Goal: Task Accomplishment & Management: Use online tool/utility

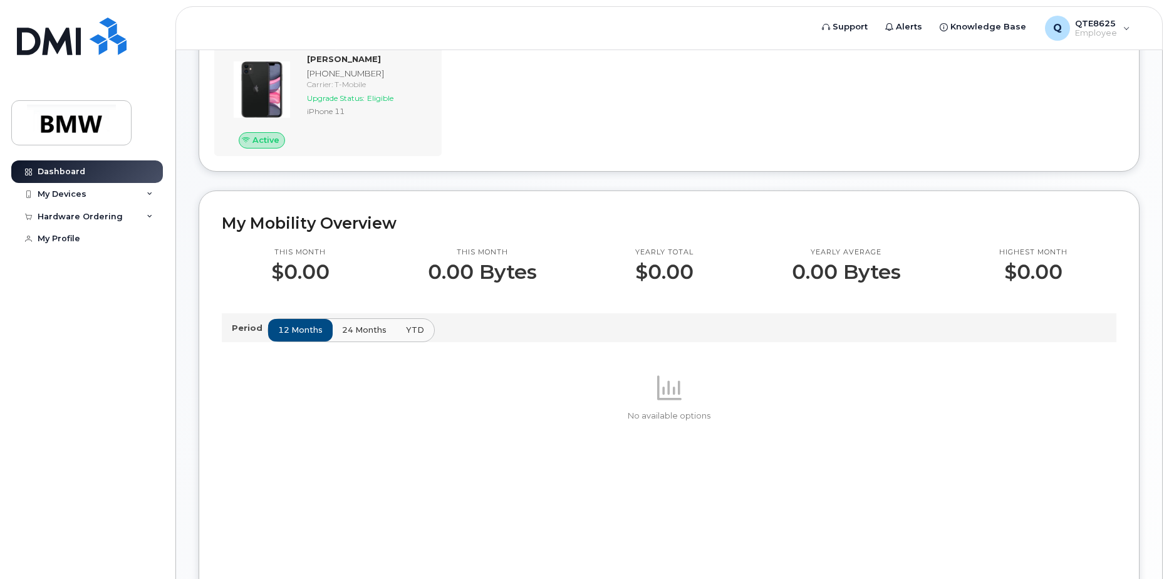
scroll to position [135, 0]
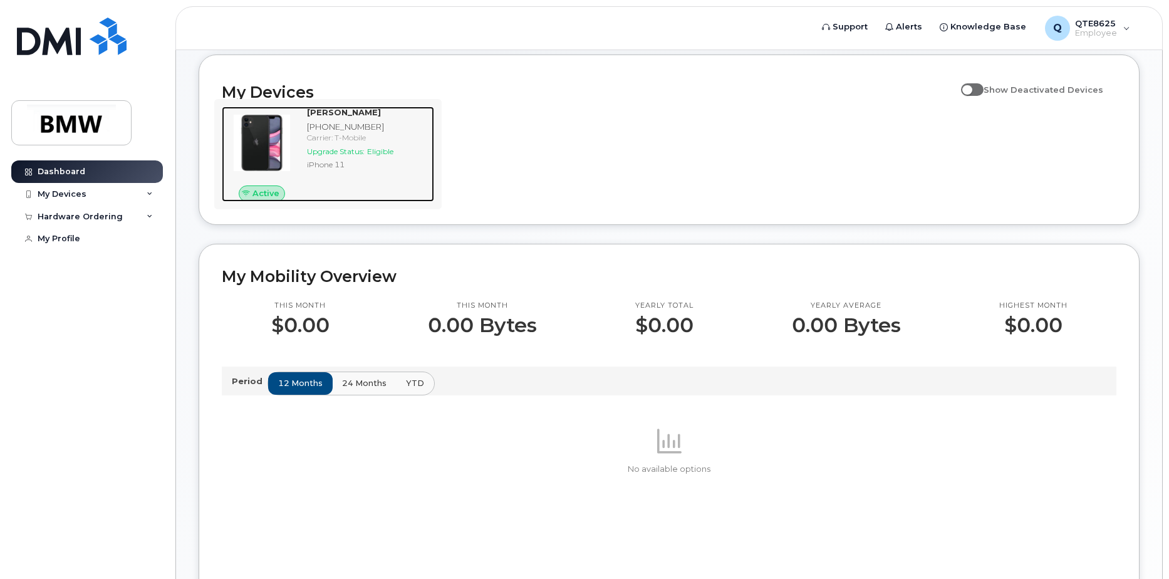
click at [332, 170] on div "iPhone 11" at bounding box center [368, 164] width 122 height 11
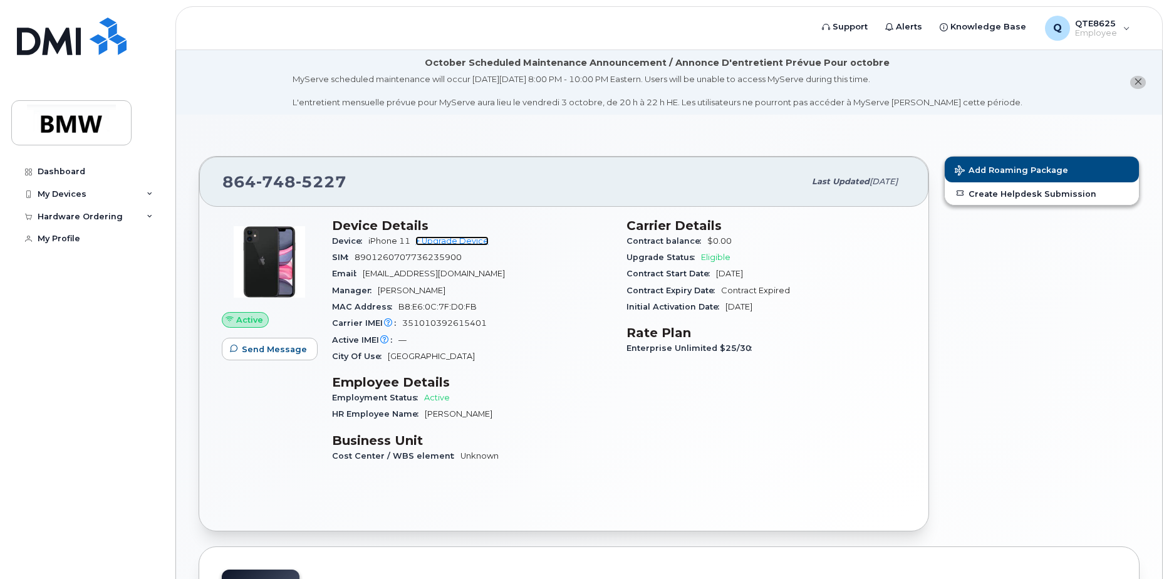
click at [440, 241] on link "+ Upgrade Device" at bounding box center [451, 240] width 73 height 9
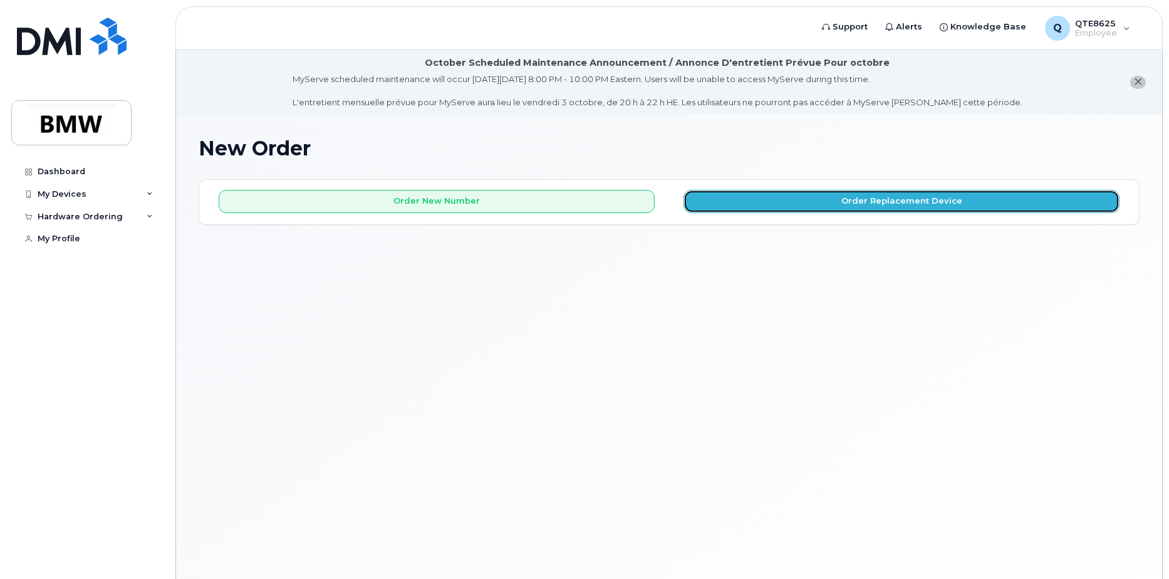
click at [766, 199] on button "Order Replacement Device" at bounding box center [902, 201] width 436 height 23
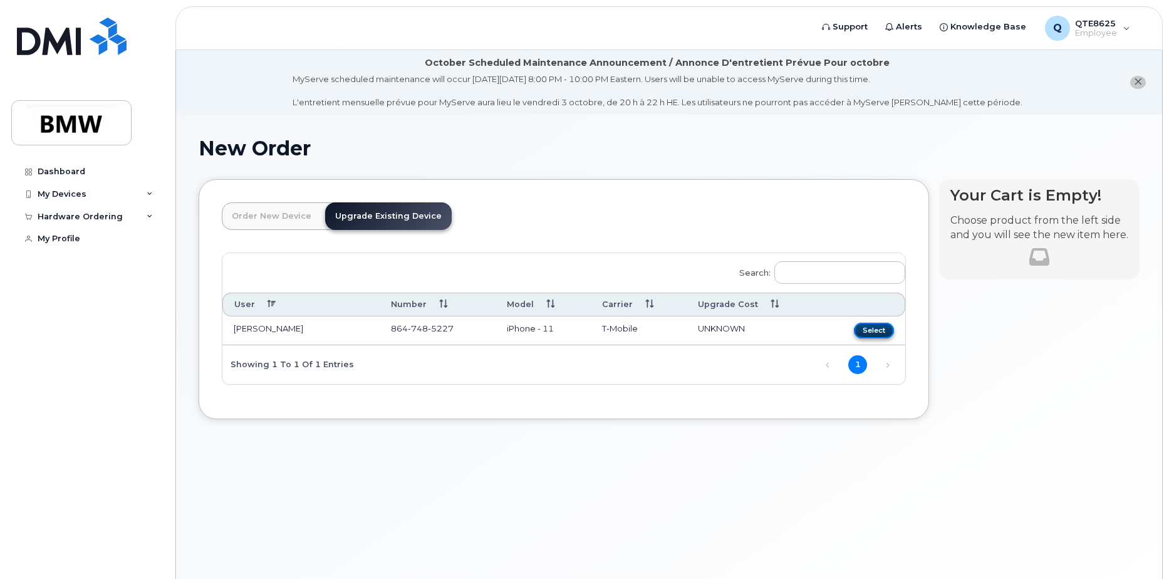
click at [873, 327] on button "Select" at bounding box center [874, 331] width 40 height 16
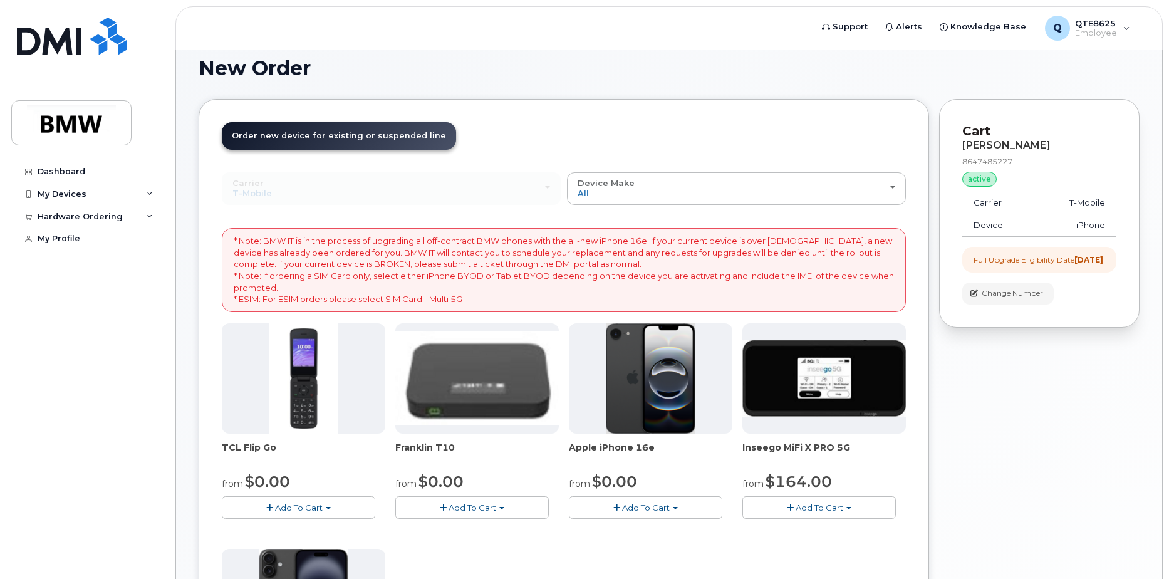
scroll to position [63, 0]
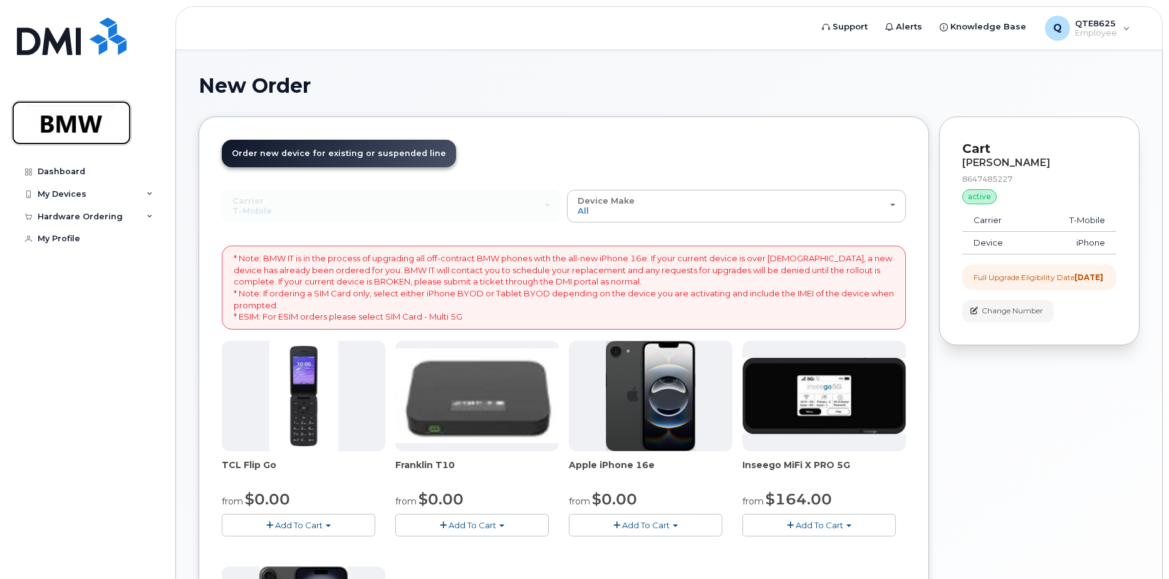
click at [80, 118] on img at bounding box center [71, 123] width 96 height 36
